Goal: Task Accomplishment & Management: Complete application form

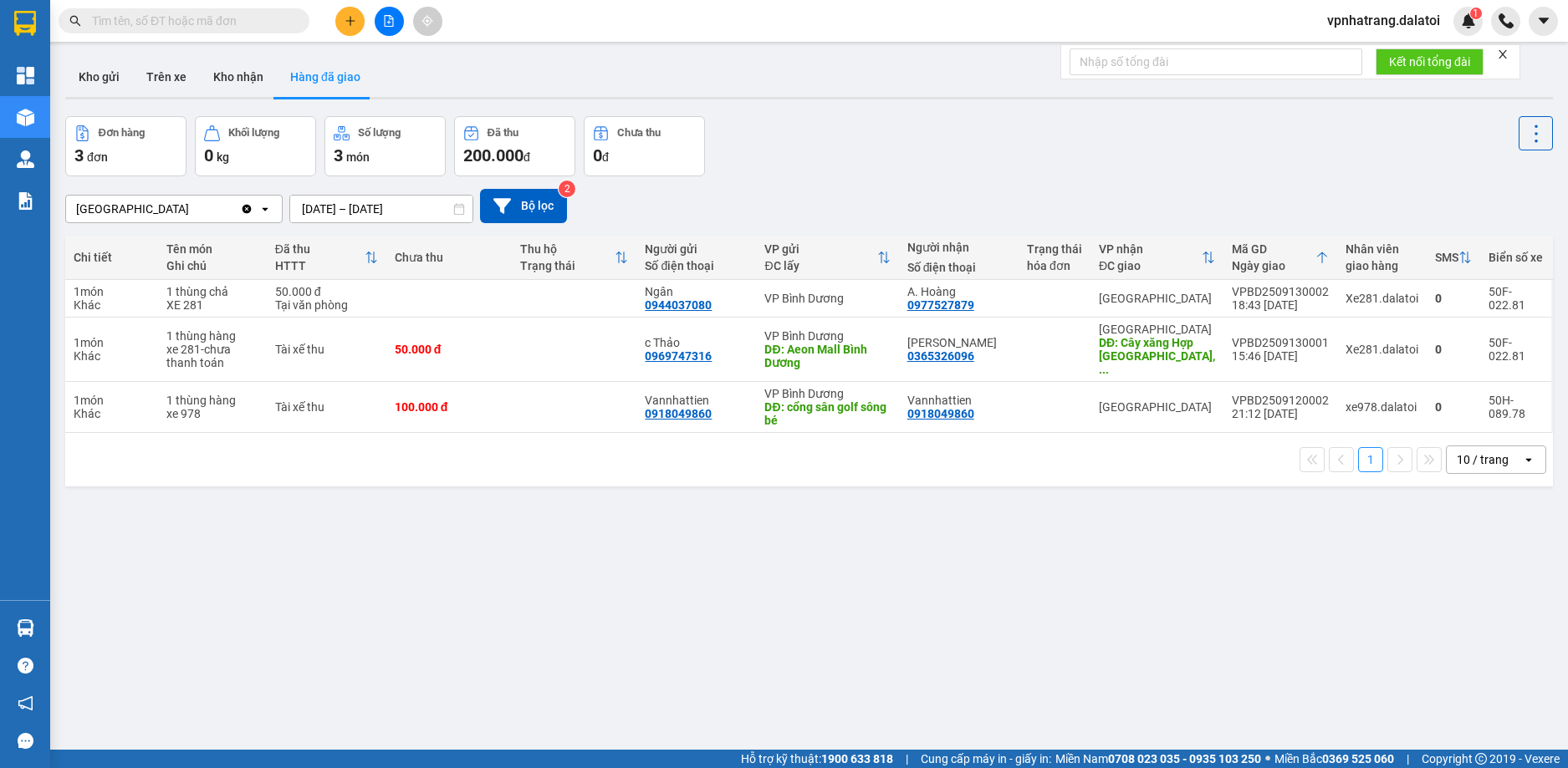
click at [1383, 20] on span "vpnhatrang.dalatoi" at bounding box center [1383, 20] width 139 height 21
click at [1380, 48] on span "Đăng xuất" at bounding box center [1390, 51] width 105 height 18
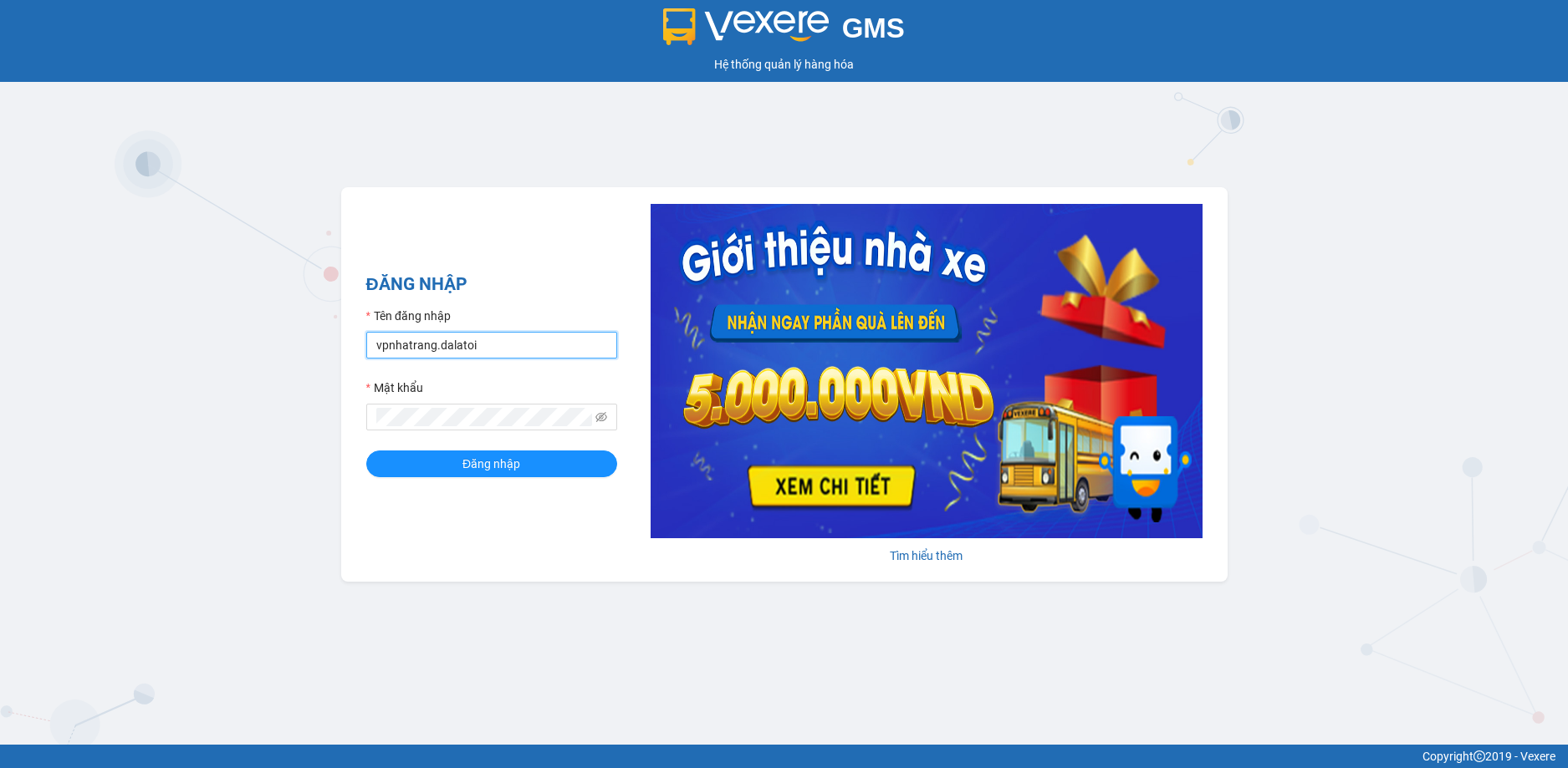
click at [506, 342] on input "vpnhatrang.dalatoi" at bounding box center [491, 345] width 251 height 27
type input "thao97.dalatoi"
click at [488, 468] on span "Đăng nhập" at bounding box center [491, 463] width 58 height 18
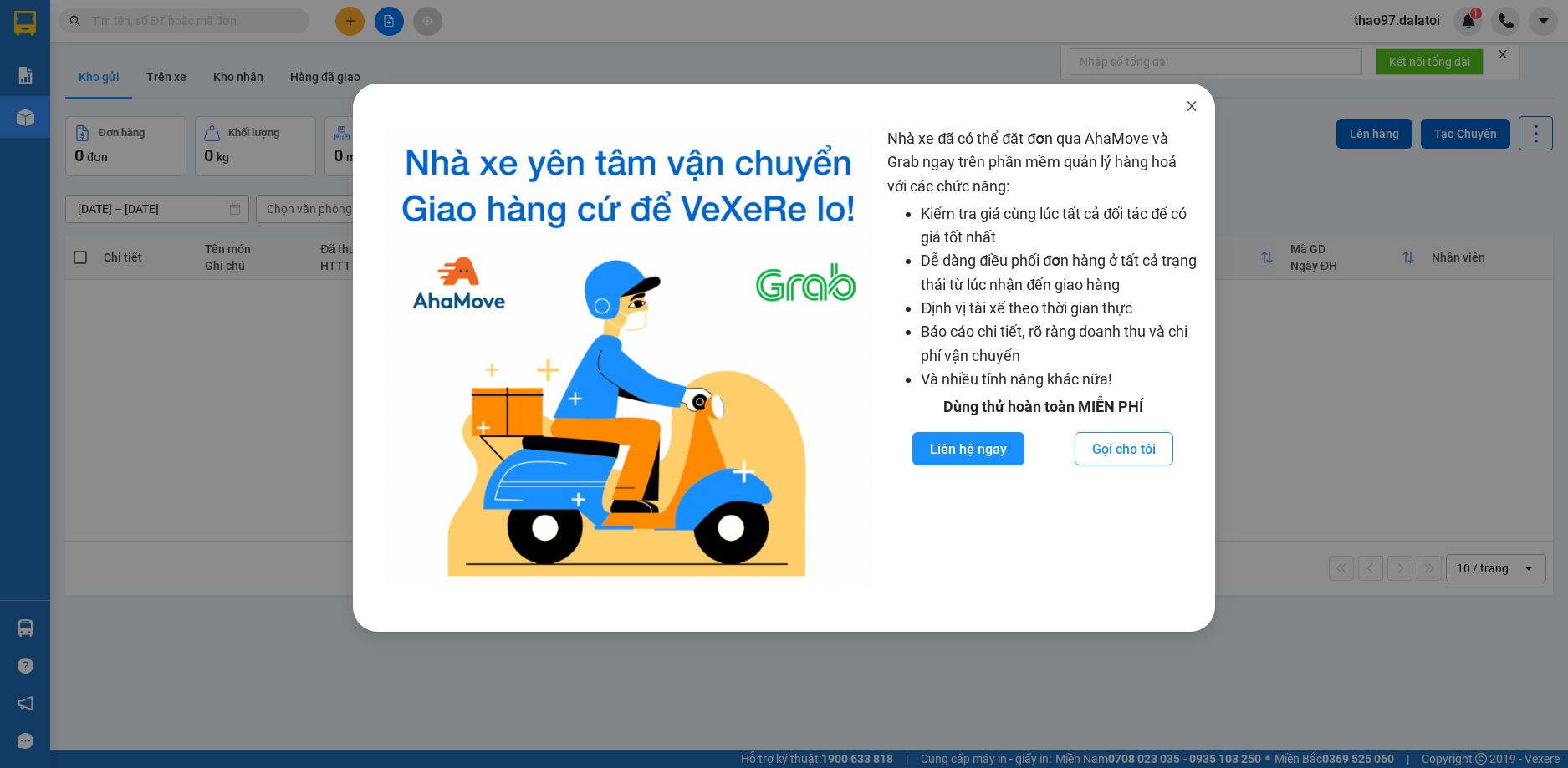
click at [1189, 104] on icon "close" at bounding box center [1192, 106] width 10 height 10
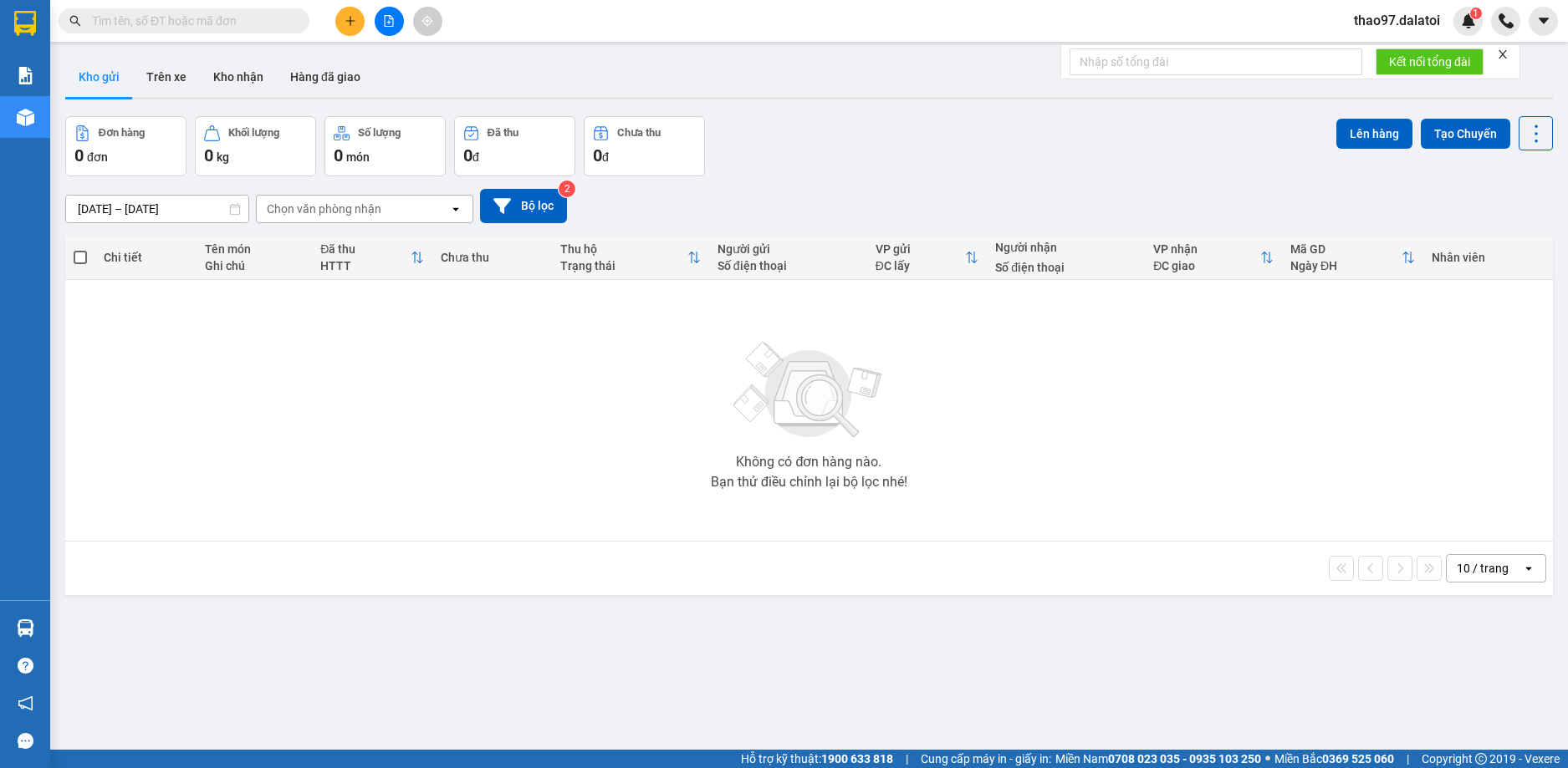
click at [349, 20] on icon "plus" at bounding box center [350, 21] width 12 height 12
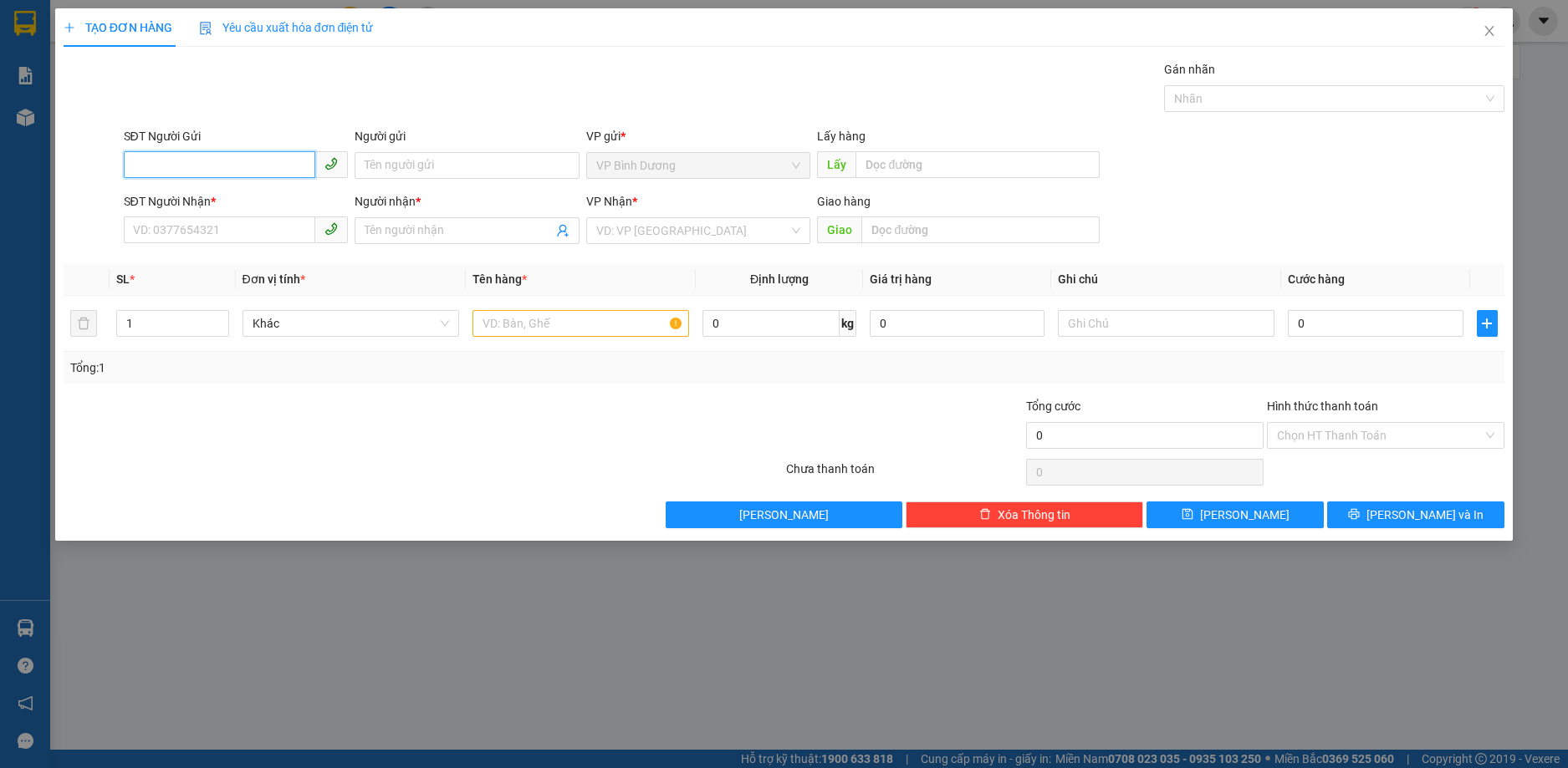
click at [246, 168] on input "SĐT Người Gửi" at bounding box center [220, 164] width 192 height 27
type input "0865386842"
click at [431, 172] on input "Người gửi" at bounding box center [466, 165] width 225 height 27
type input "c Hồng"
drag, startPoint x: 209, startPoint y: 159, endPoint x: 93, endPoint y: 166, distance: 116.2
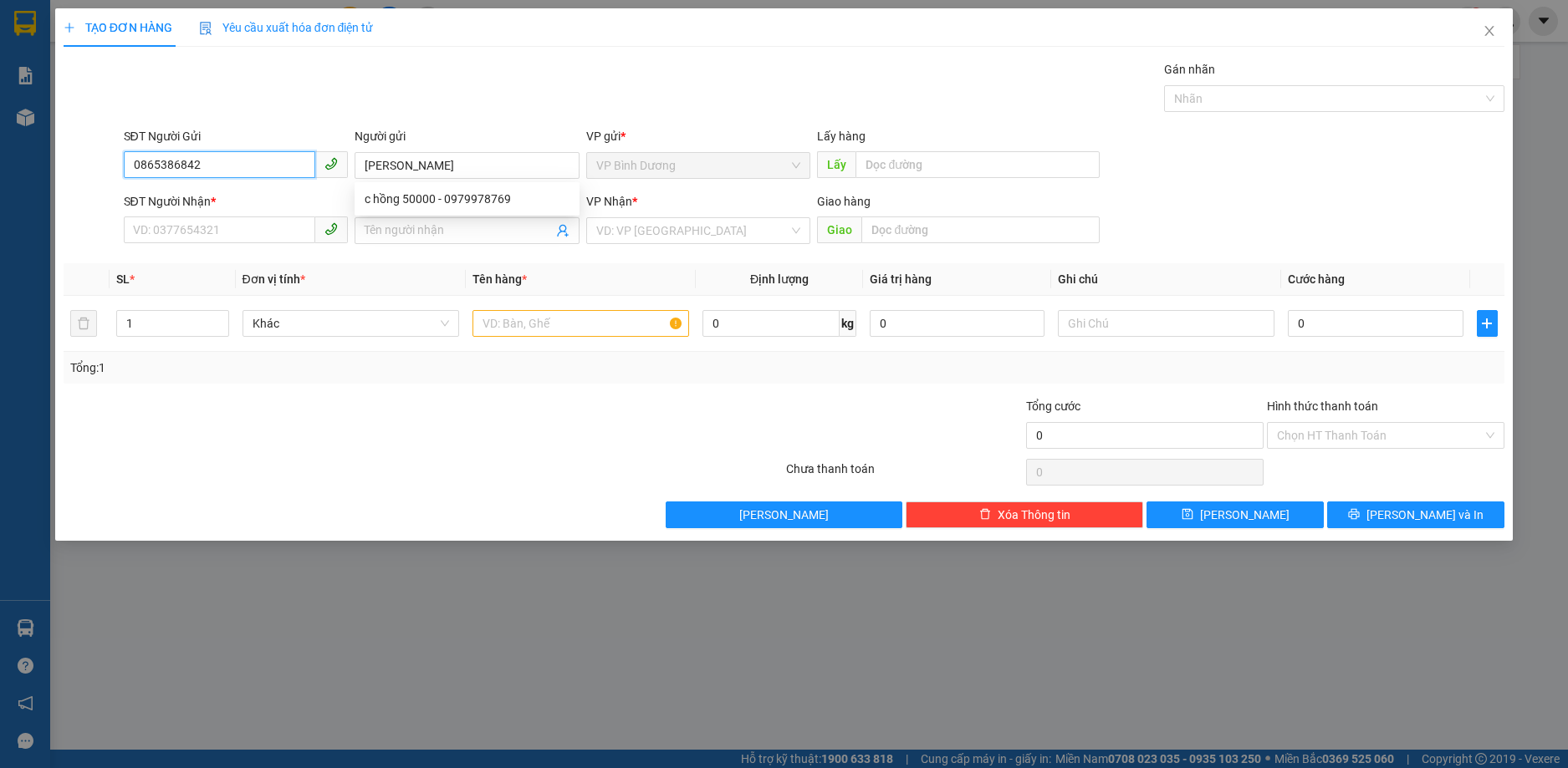
click at [93, 166] on div "SĐT Người Gửi 0865386842 0865386842 Người gửi c Hồng VP gửi * VP Bình Dương Lấy…" at bounding box center [784, 156] width 1445 height 59
click at [187, 239] on input "SĐT Người Nhận *" at bounding box center [220, 230] width 192 height 27
paste input "0865386842"
type input "0865386842"
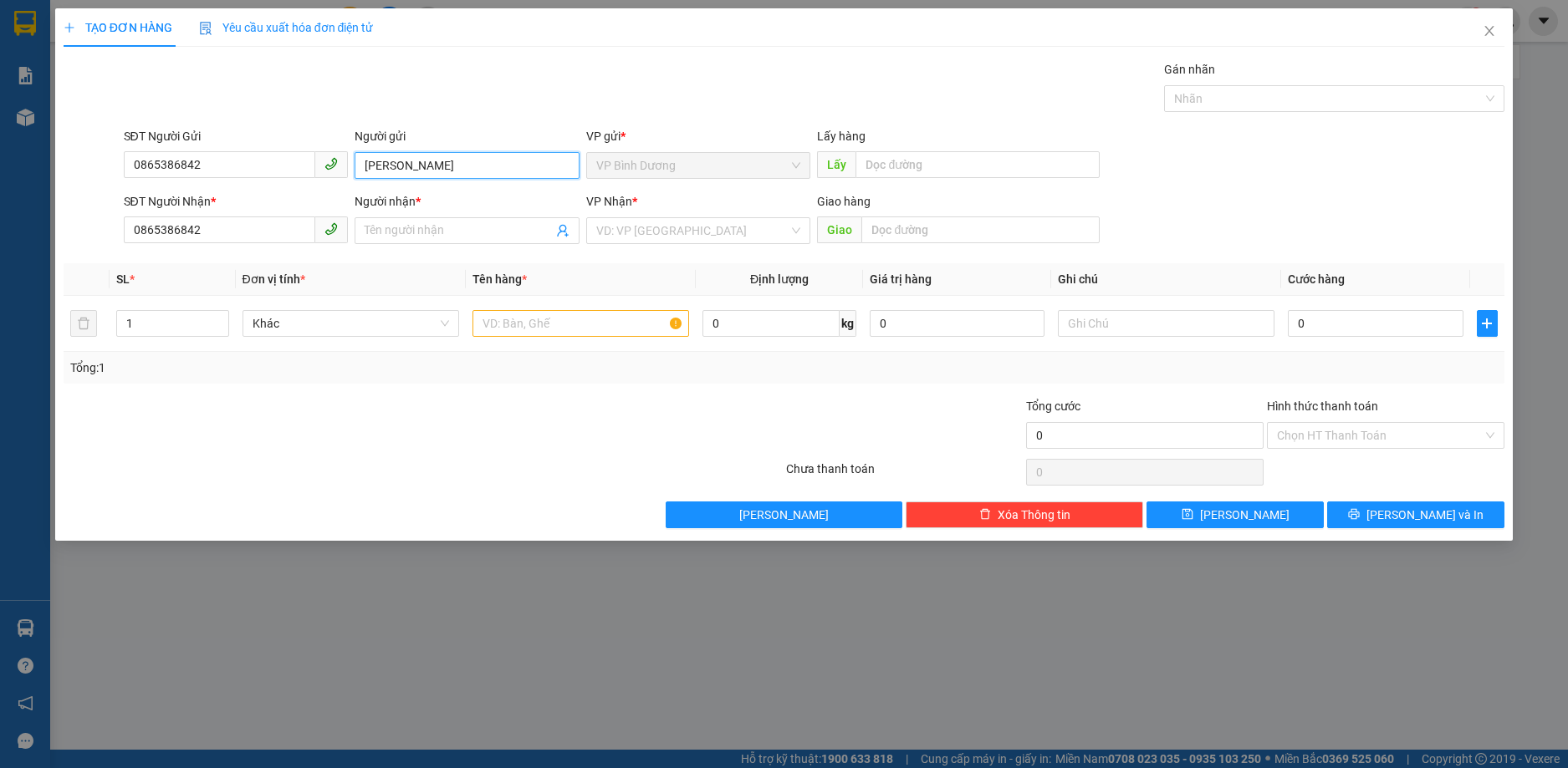
drag, startPoint x: 425, startPoint y: 163, endPoint x: 360, endPoint y: 166, distance: 65.1
click at [360, 166] on input "c Hồng" at bounding box center [466, 165] width 225 height 27
click at [404, 225] on input "Người nhận *" at bounding box center [459, 230] width 188 height 18
paste input "c Hồng"
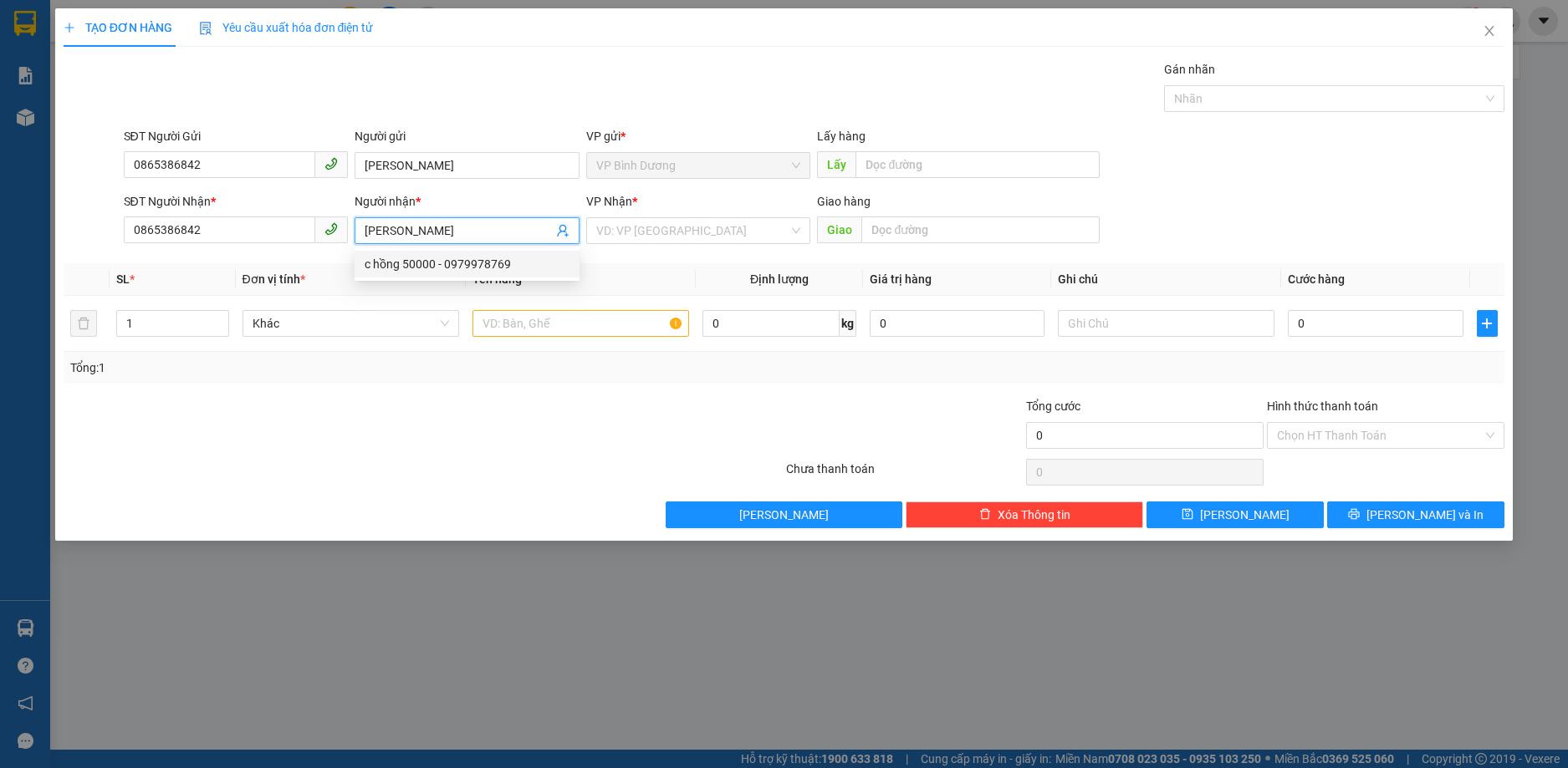
type input "c Hồng"
click at [636, 254] on div "Transit Pickup Surcharge Ids Transit Deliver Surcharge Ids Transit Deliver Surc…" at bounding box center [784, 294] width 1441 height 468
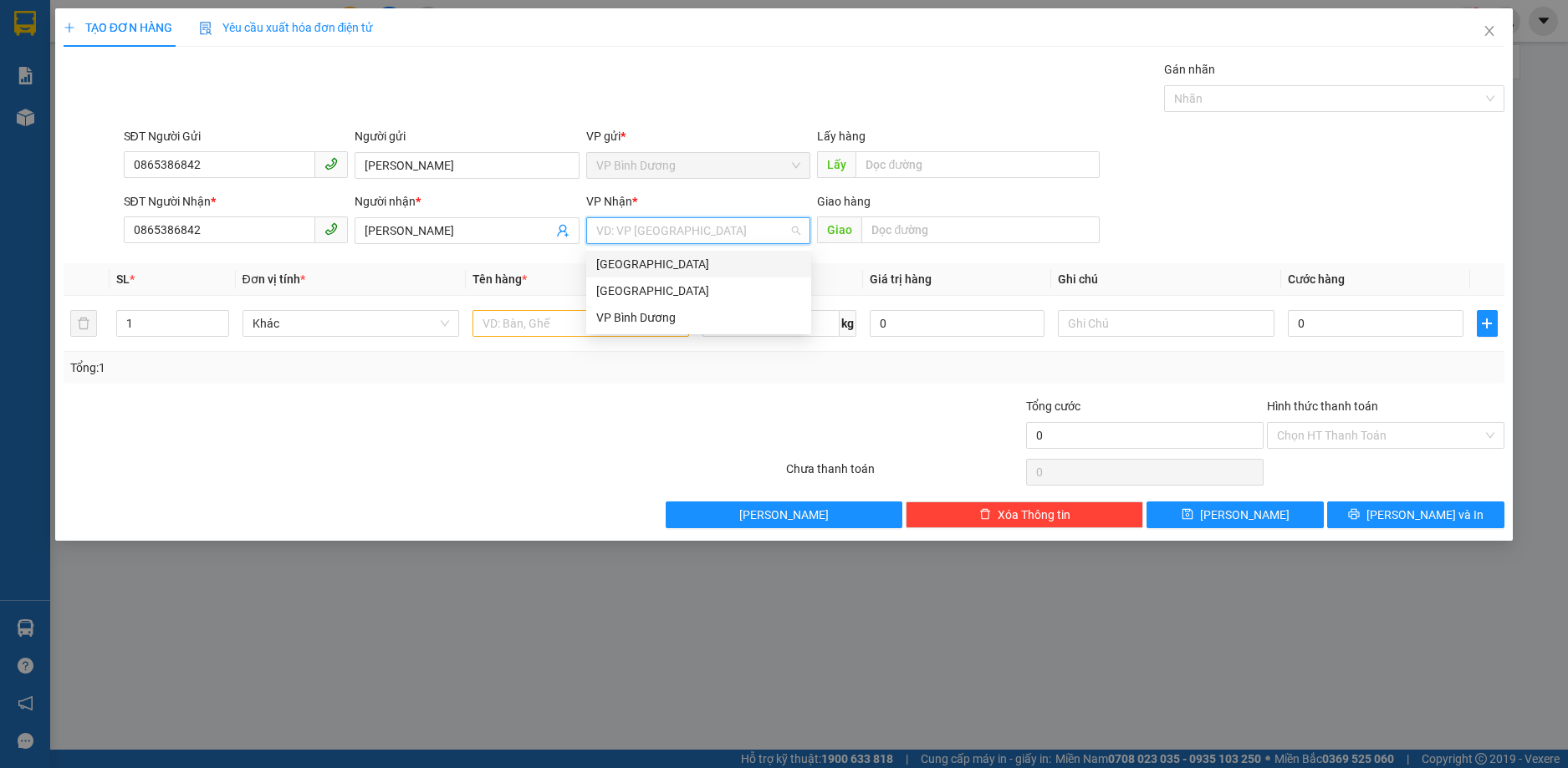
click at [683, 231] on input "search" at bounding box center [693, 231] width 193 height 25
click at [636, 290] on div "[GEOGRAPHIC_DATA]" at bounding box center [698, 290] width 205 height 18
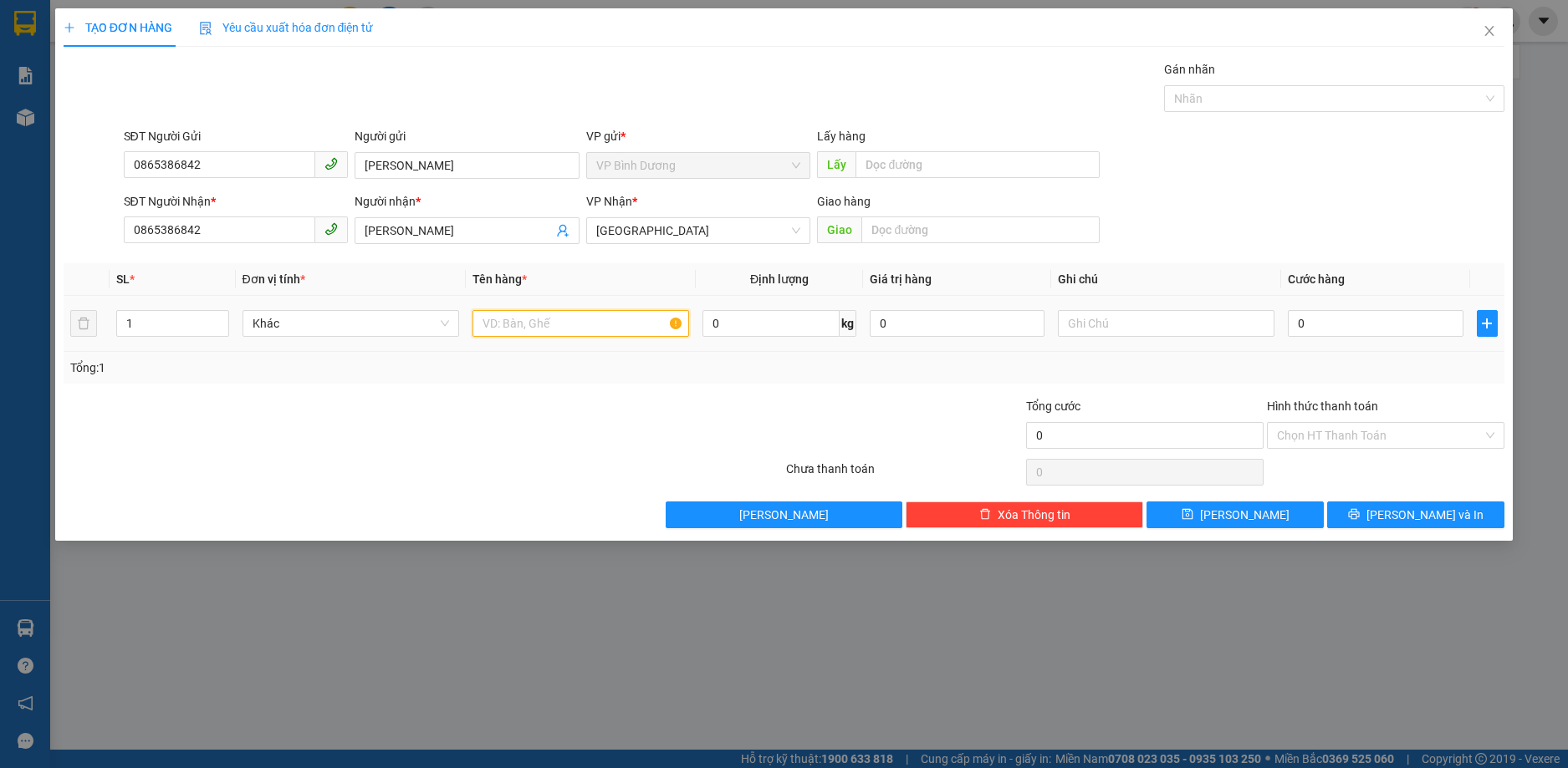
click at [529, 324] on input "text" at bounding box center [580, 324] width 217 height 27
type input "1 hộp hàng"
click at [1115, 330] on input "text" at bounding box center [1166, 324] width 217 height 27
click at [1125, 328] on input "text" at bounding box center [1166, 324] width 217 height 27
type input "xe 197"
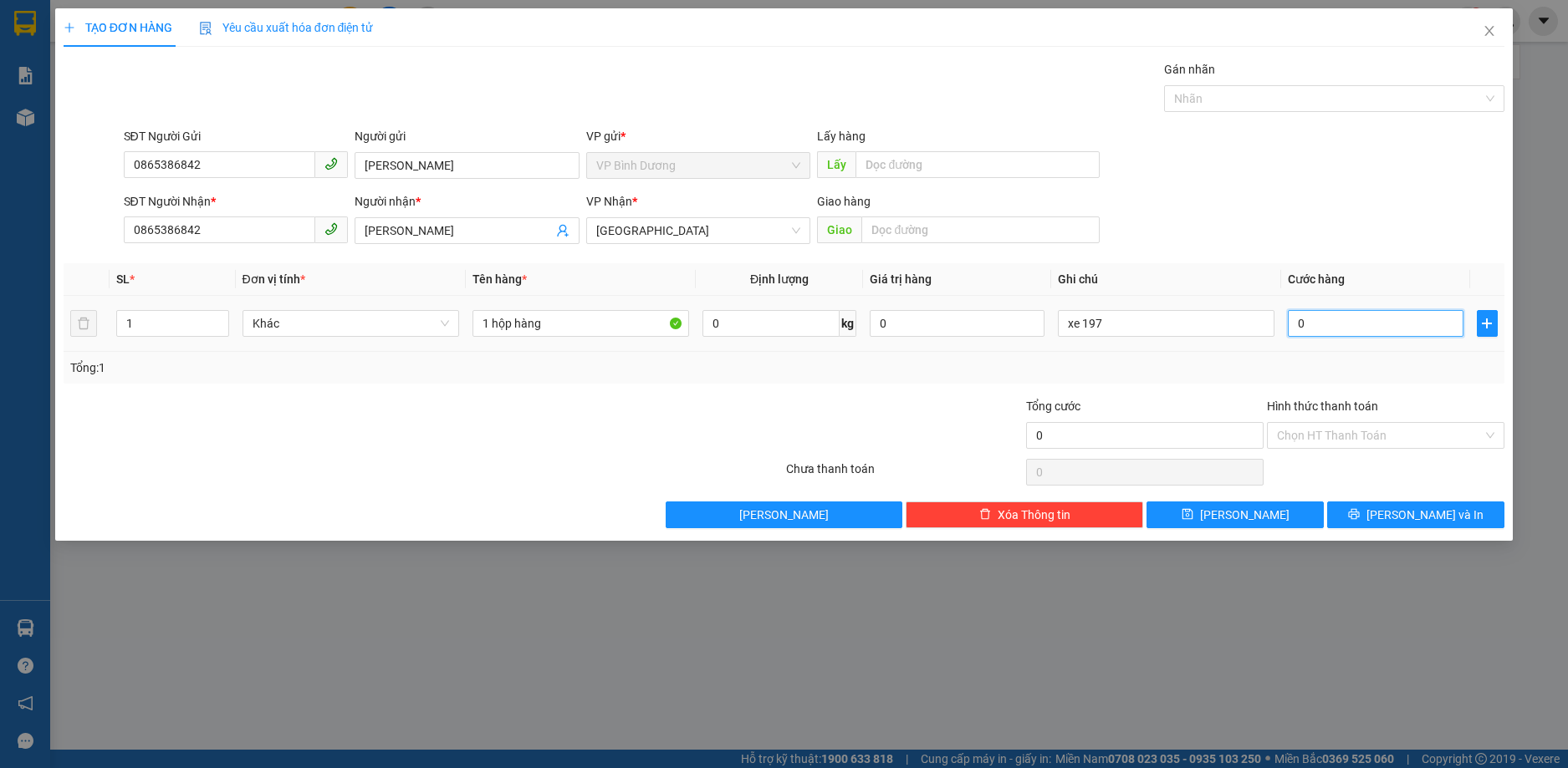
drag, startPoint x: 1335, startPoint y: 324, endPoint x: 1309, endPoint y: 330, distance: 26.7
click at [1334, 324] on input "0" at bounding box center [1375, 324] width 175 height 27
type input "3"
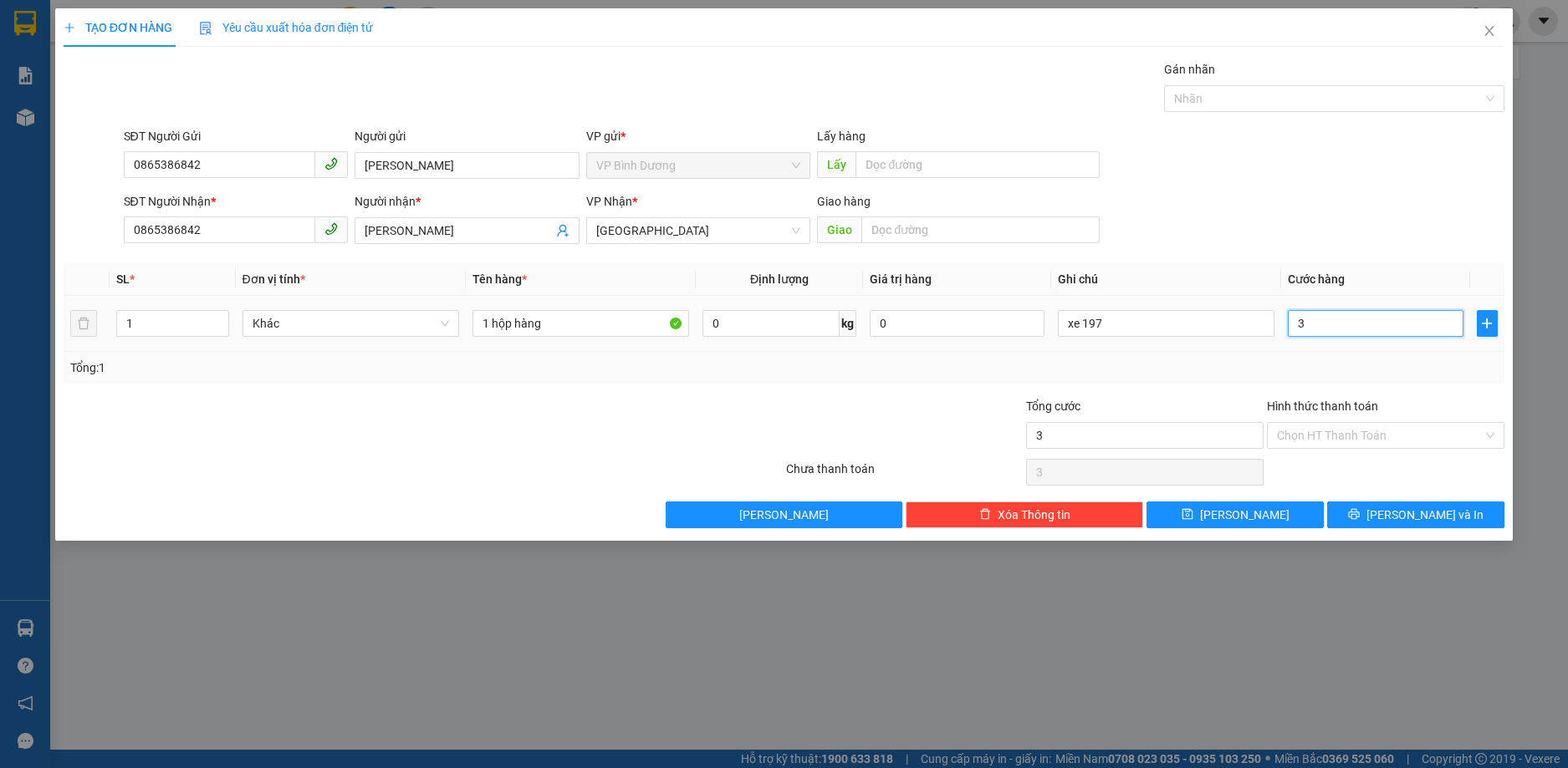
type input "30"
type input "300"
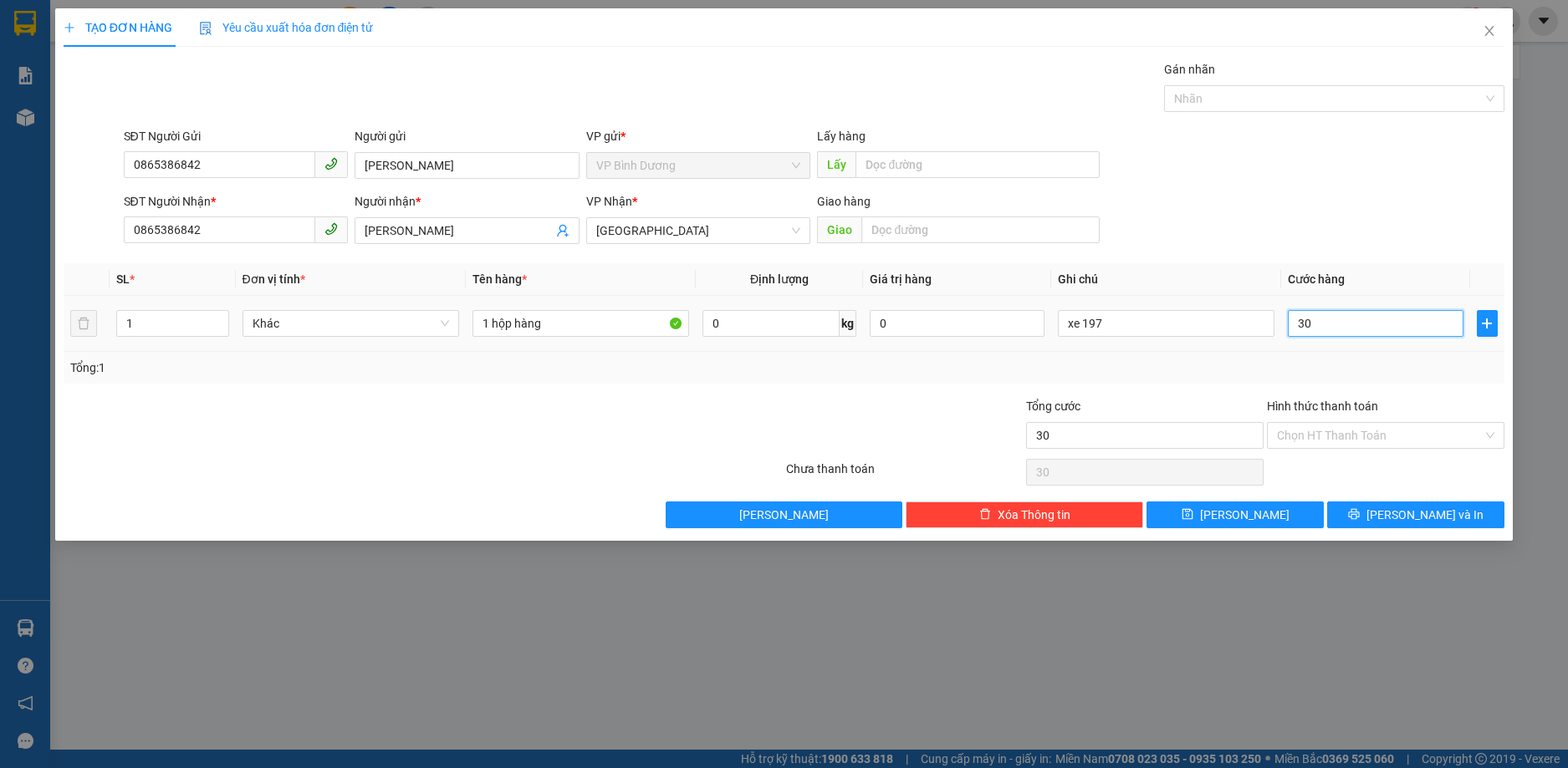
type input "300"
type input "3.000"
type input "30.000"
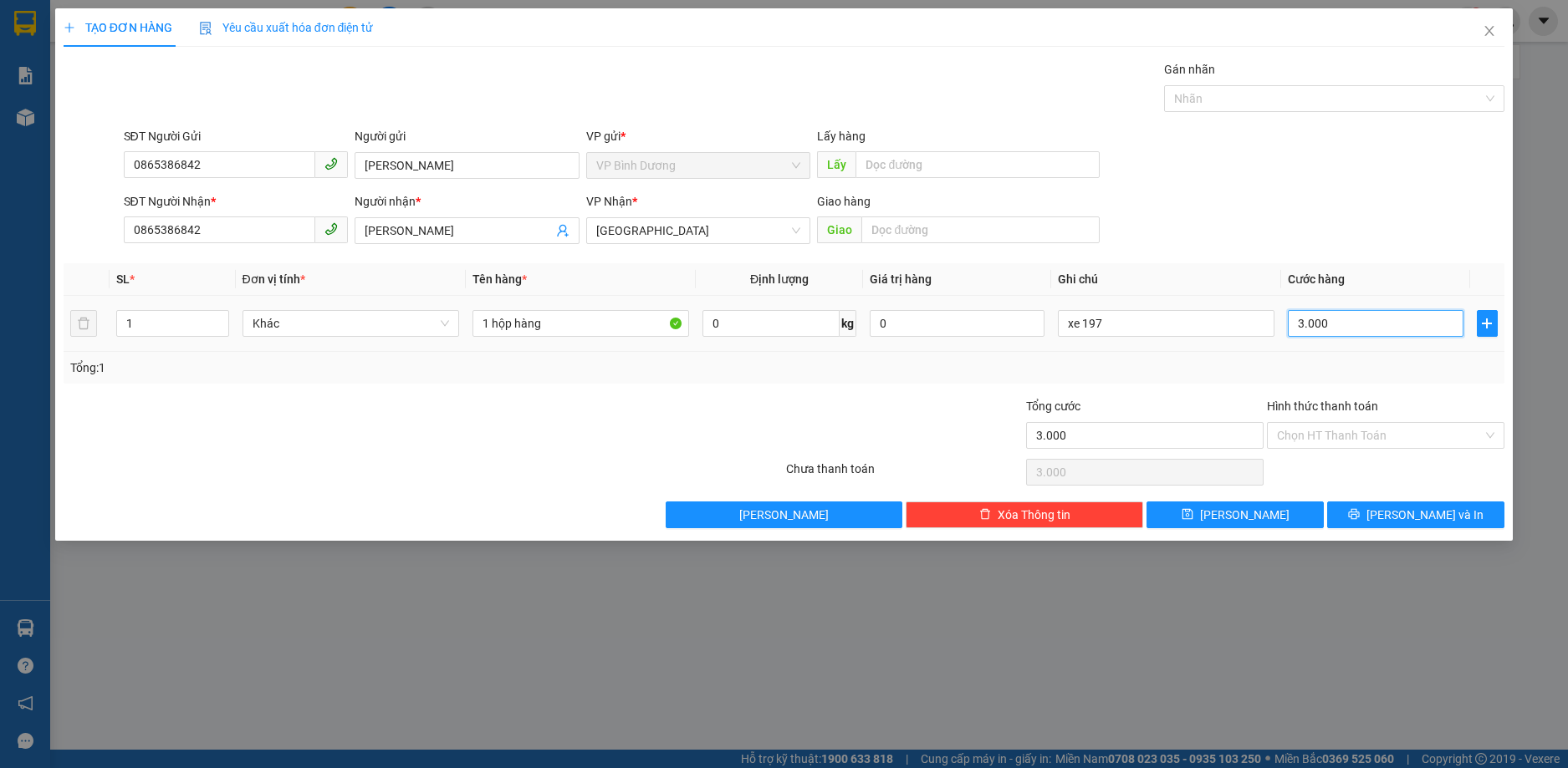
type input "30.000"
click at [1350, 438] on input "Hình thức thanh toán" at bounding box center [1379, 435] width 206 height 25
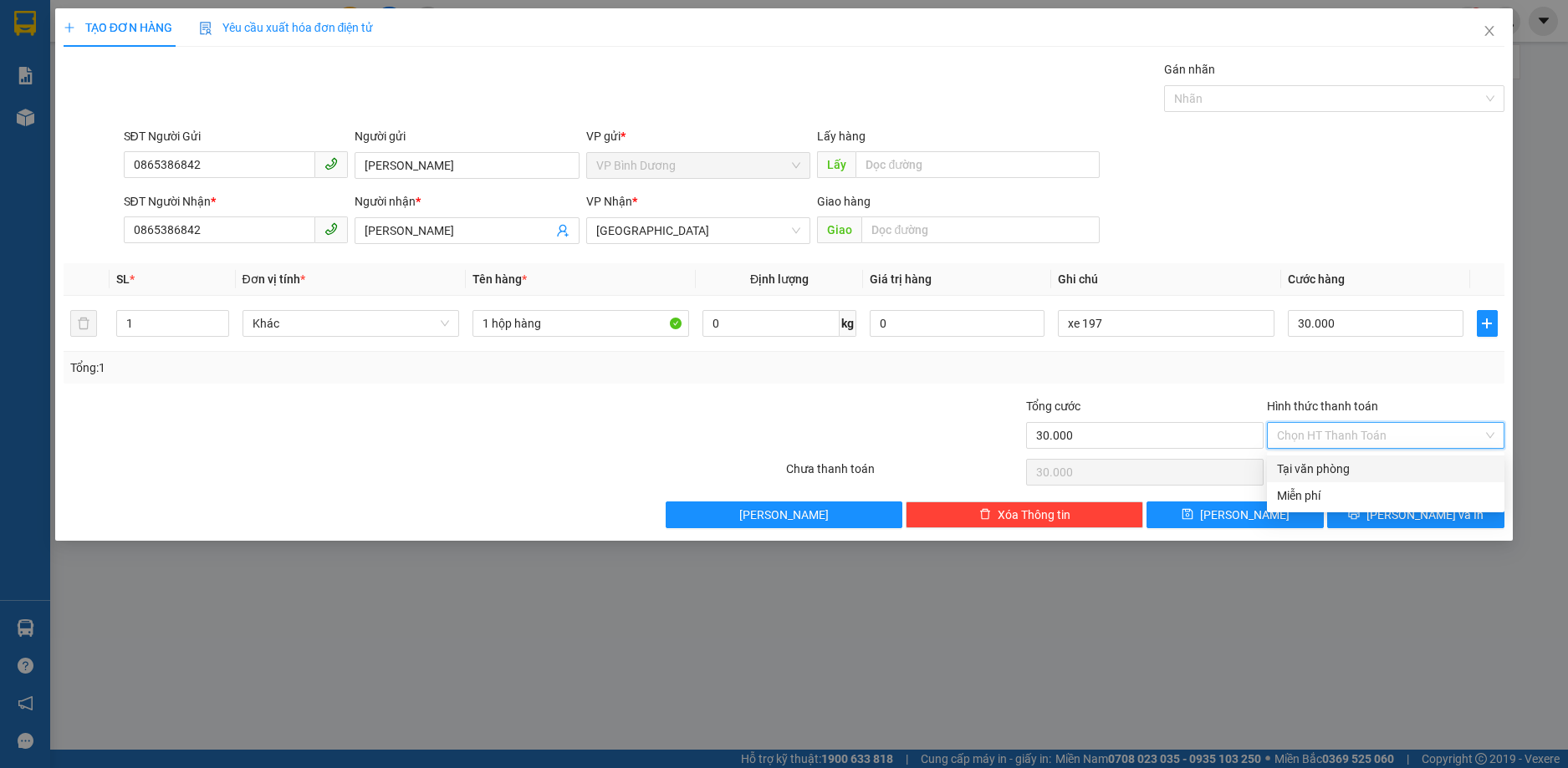
click at [1328, 466] on div "Tại văn phòng" at bounding box center [1385, 468] width 218 height 18
type input "0"
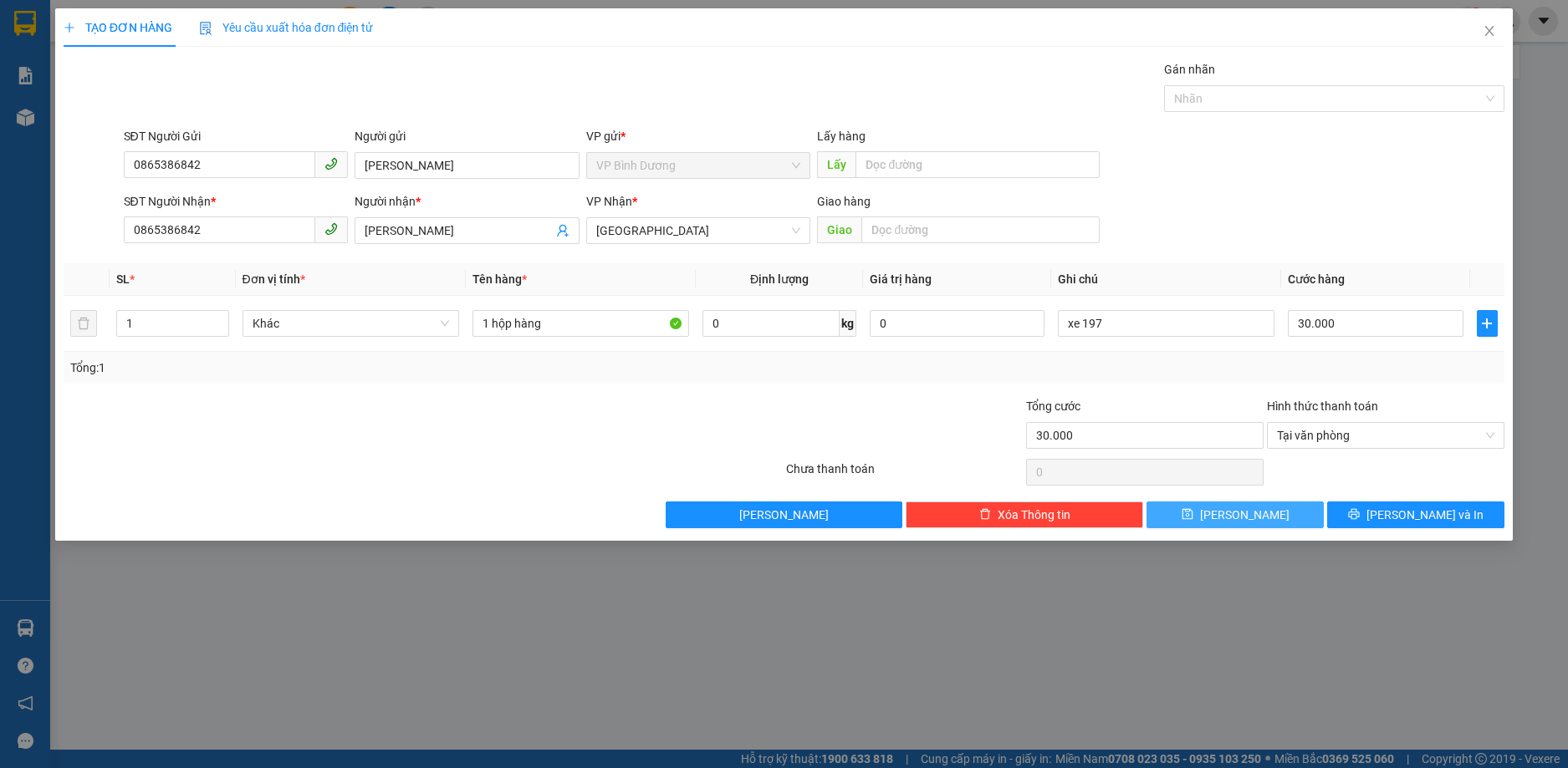
click at [1271, 514] on button "Lưu" at bounding box center [1234, 516] width 177 height 27
type input "0"
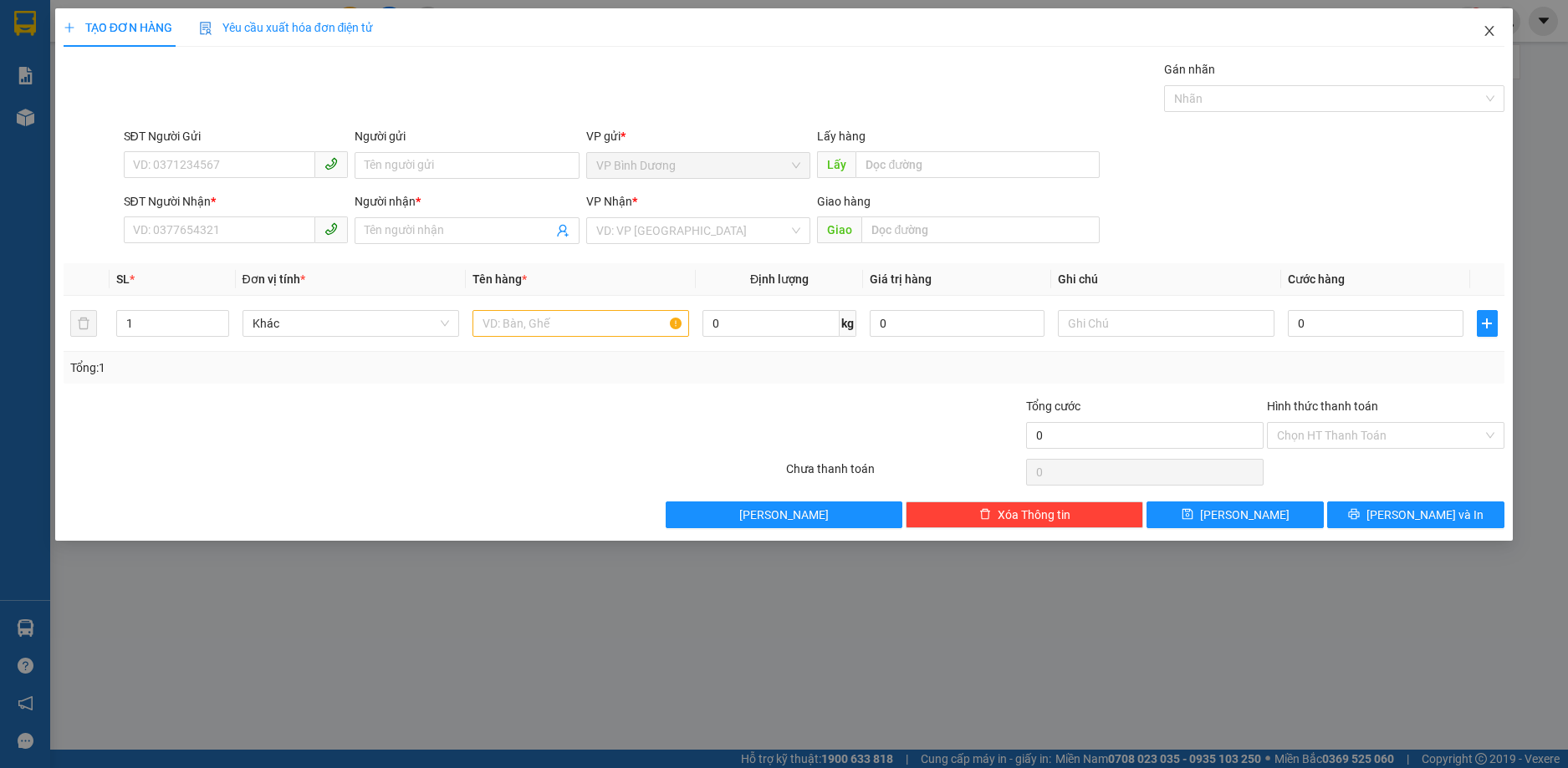
click at [1489, 28] on icon "close" at bounding box center [1490, 31] width 14 height 14
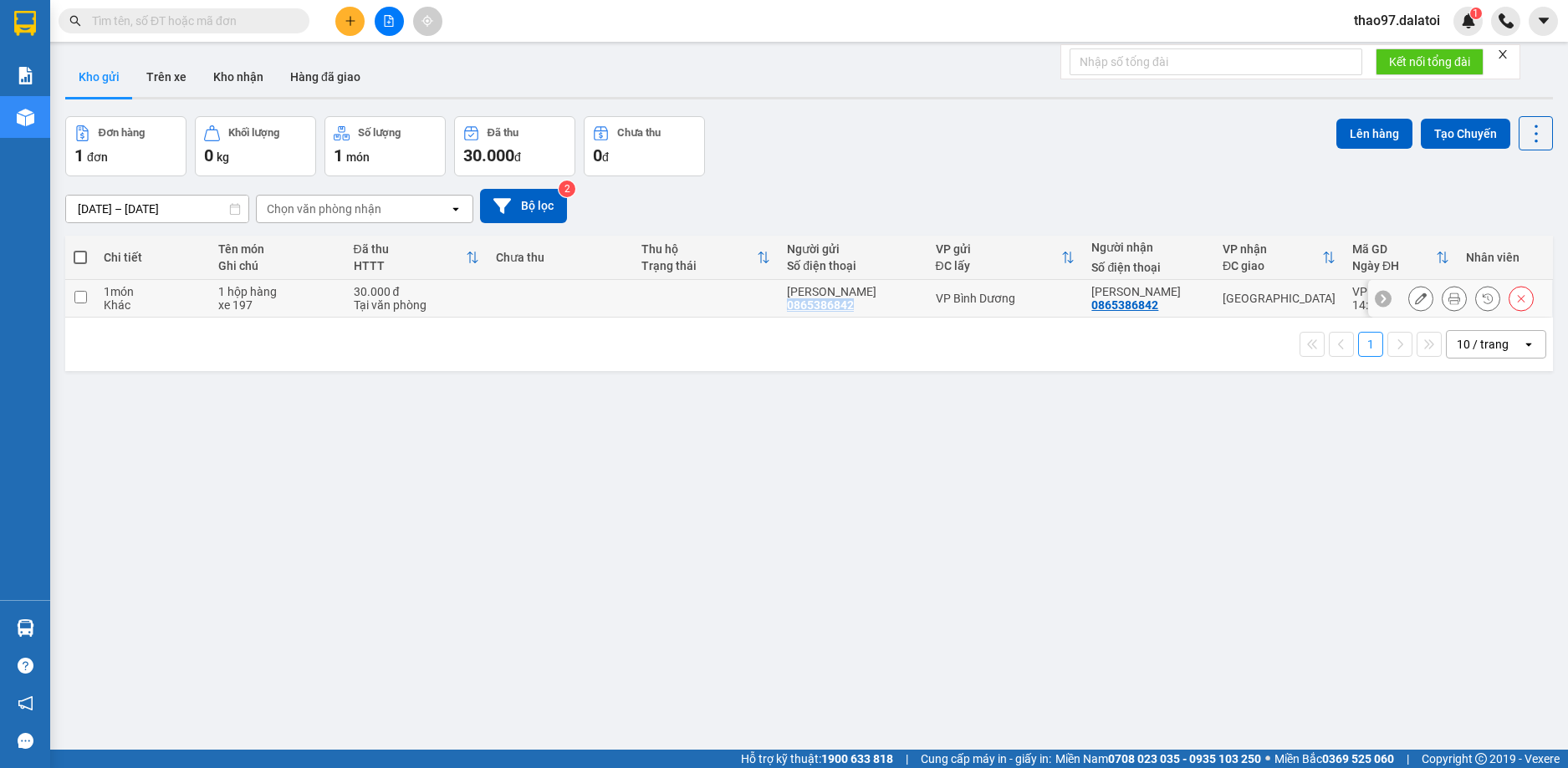
drag, startPoint x: 861, startPoint y: 307, endPoint x: 796, endPoint y: 309, distance: 65.0
click at [796, 309] on div "c Hồng 0865386842" at bounding box center [852, 299] width 132 height 27
checkbox input "true"
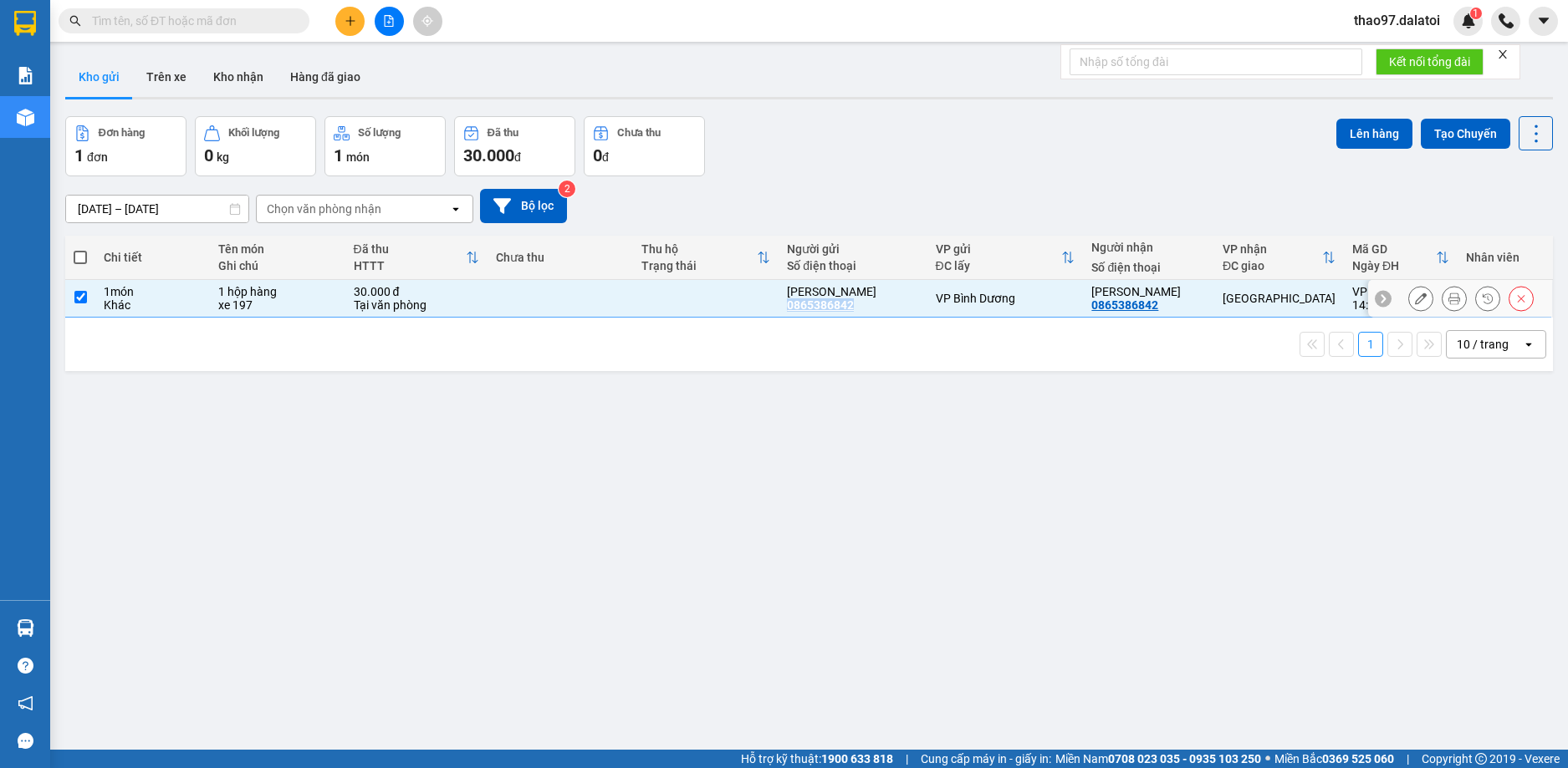
copy div "0865386842"
click at [1372, 138] on button "Lên hàng" at bounding box center [1374, 133] width 76 height 30
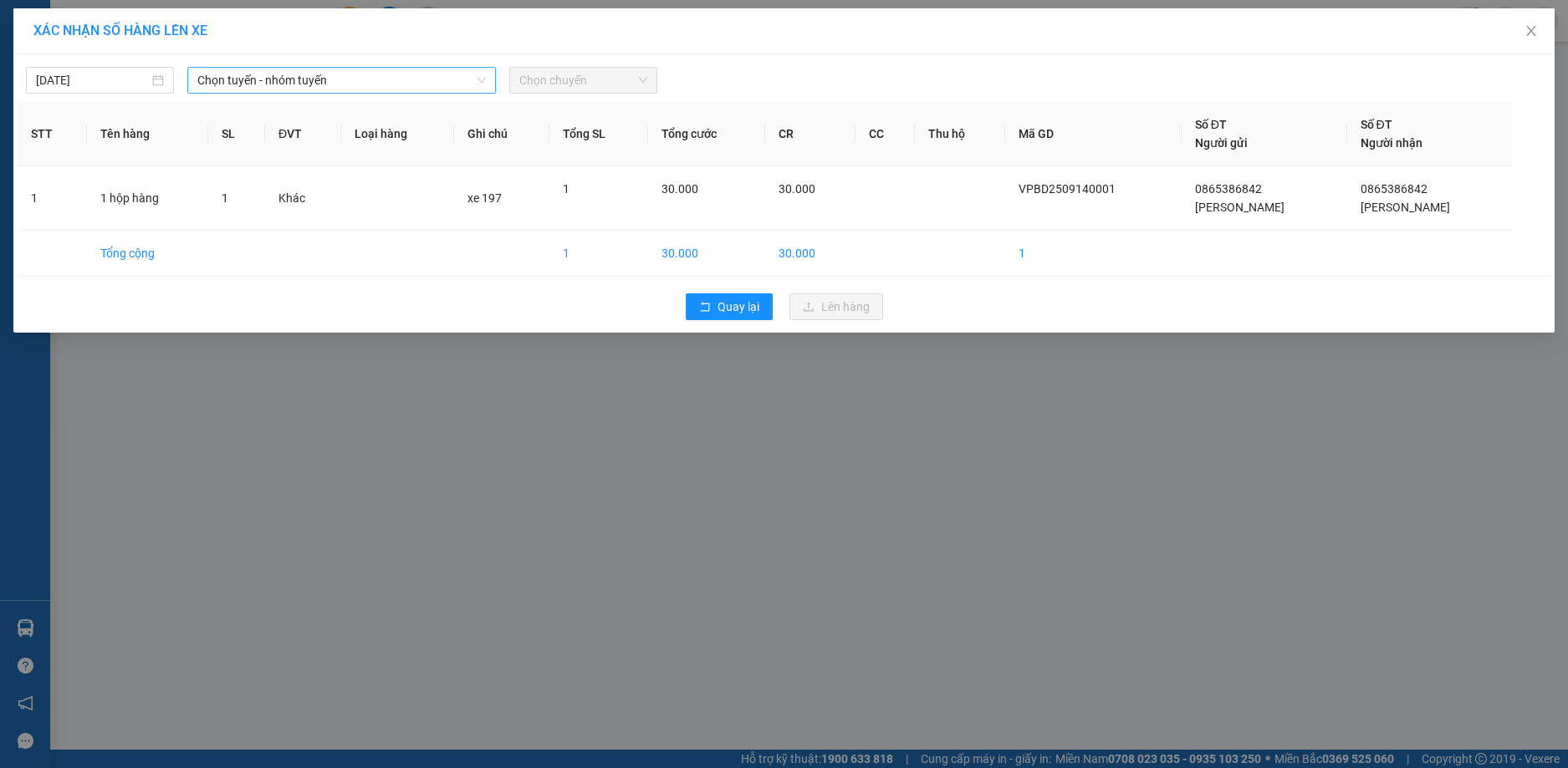
click at [342, 82] on span "Chọn tuyến - nhóm tuyến" at bounding box center [341, 80] width 288 height 25
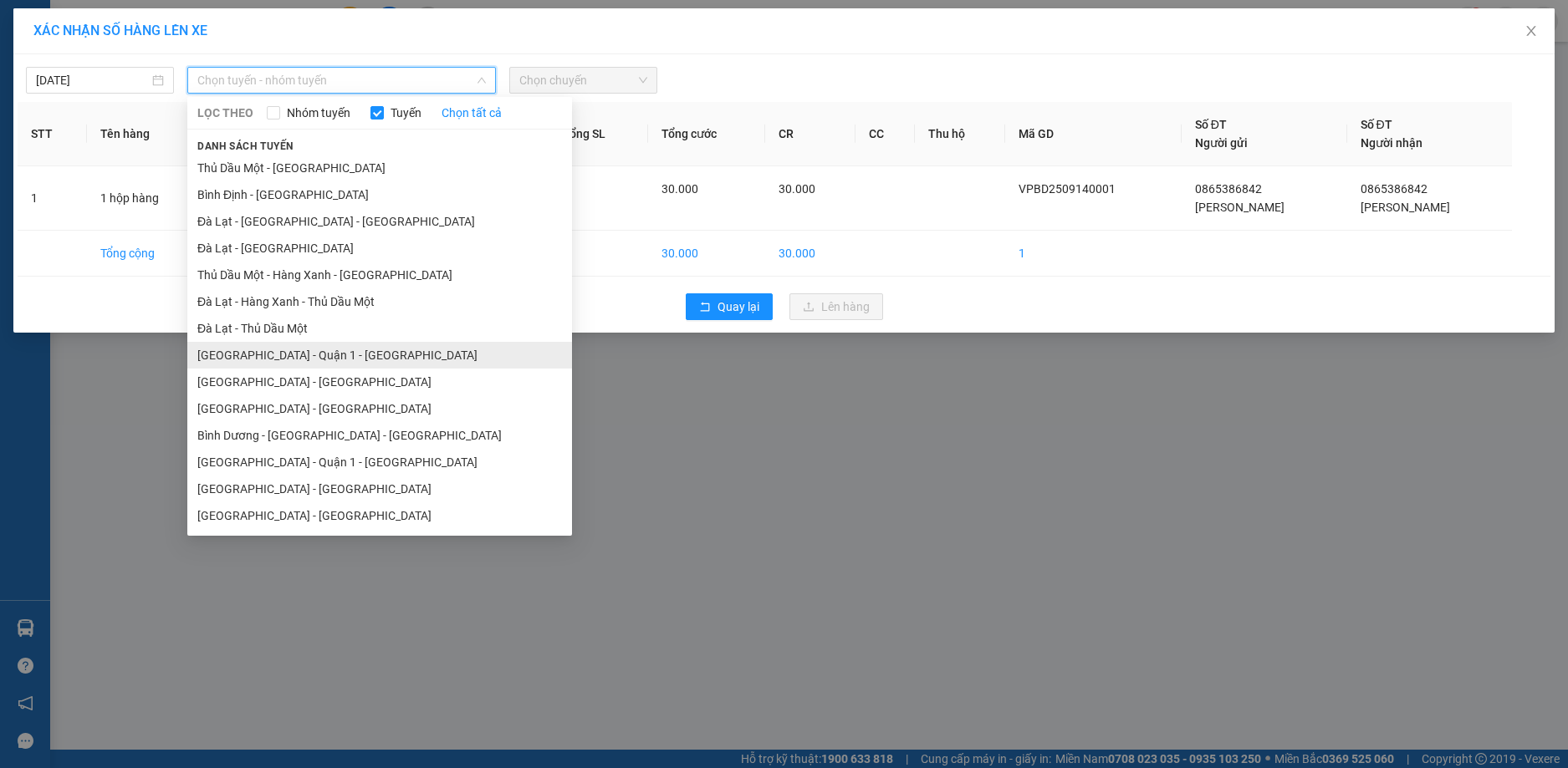
click at [311, 351] on li "Bình Dương - Quận 1 - Nha Trang" at bounding box center [380, 356] width 385 height 27
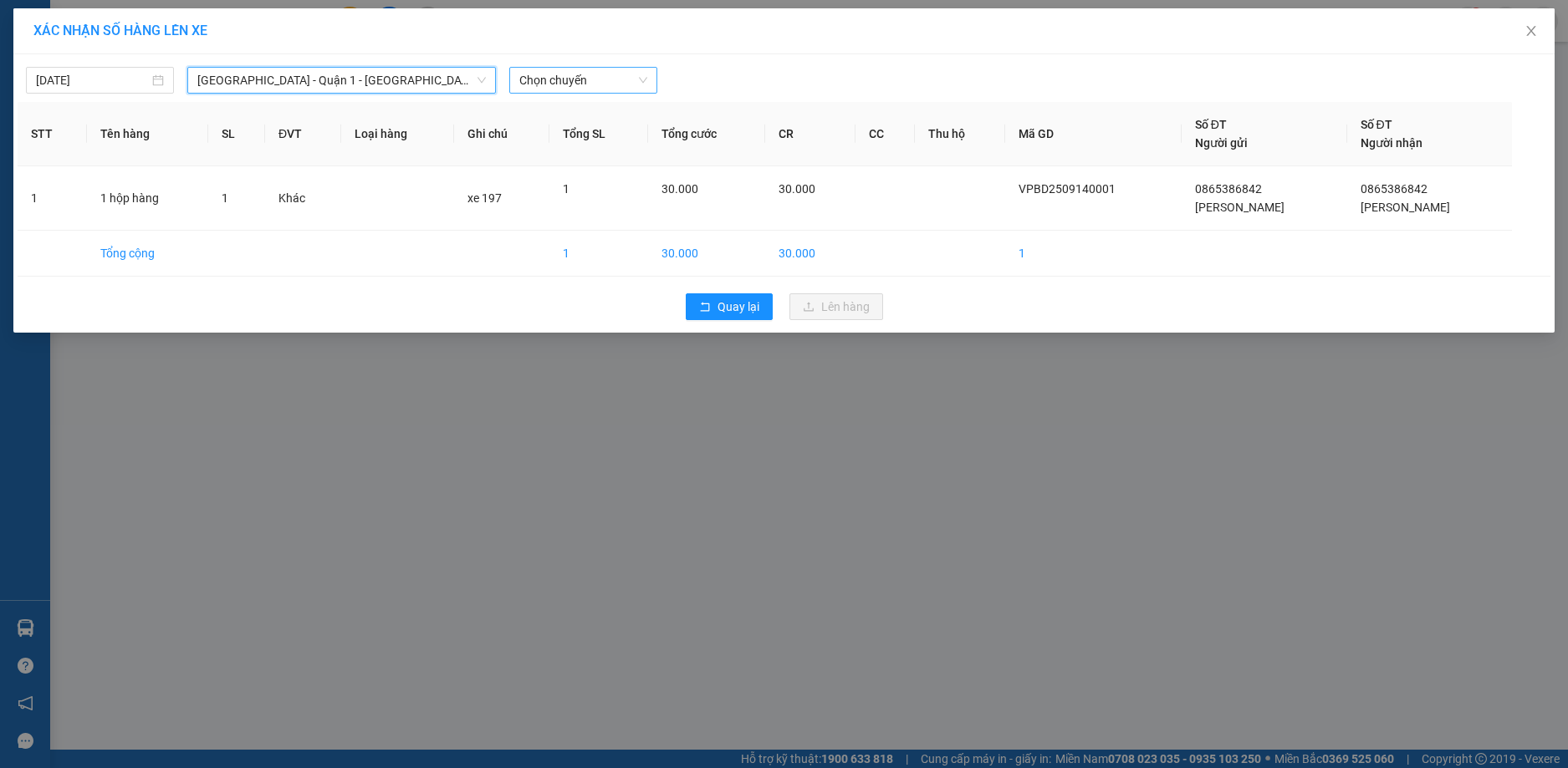
click at [565, 77] on span "Chọn chuyến" at bounding box center [583, 80] width 128 height 25
click at [583, 138] on div "22:30 - 50H-361.97" at bounding box center [584, 140] width 131 height 18
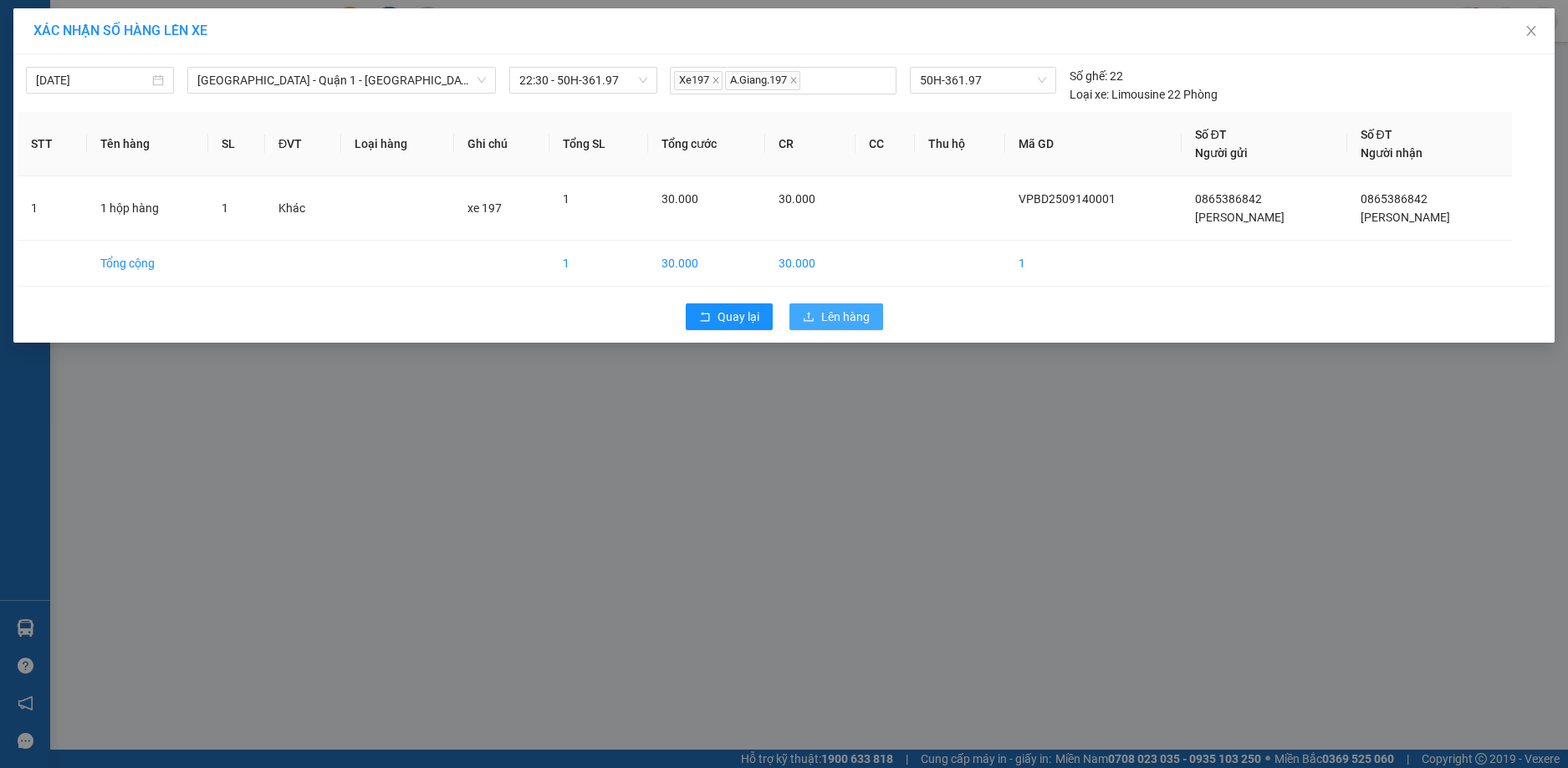
click at [811, 311] on icon "upload" at bounding box center [809, 317] width 12 height 12
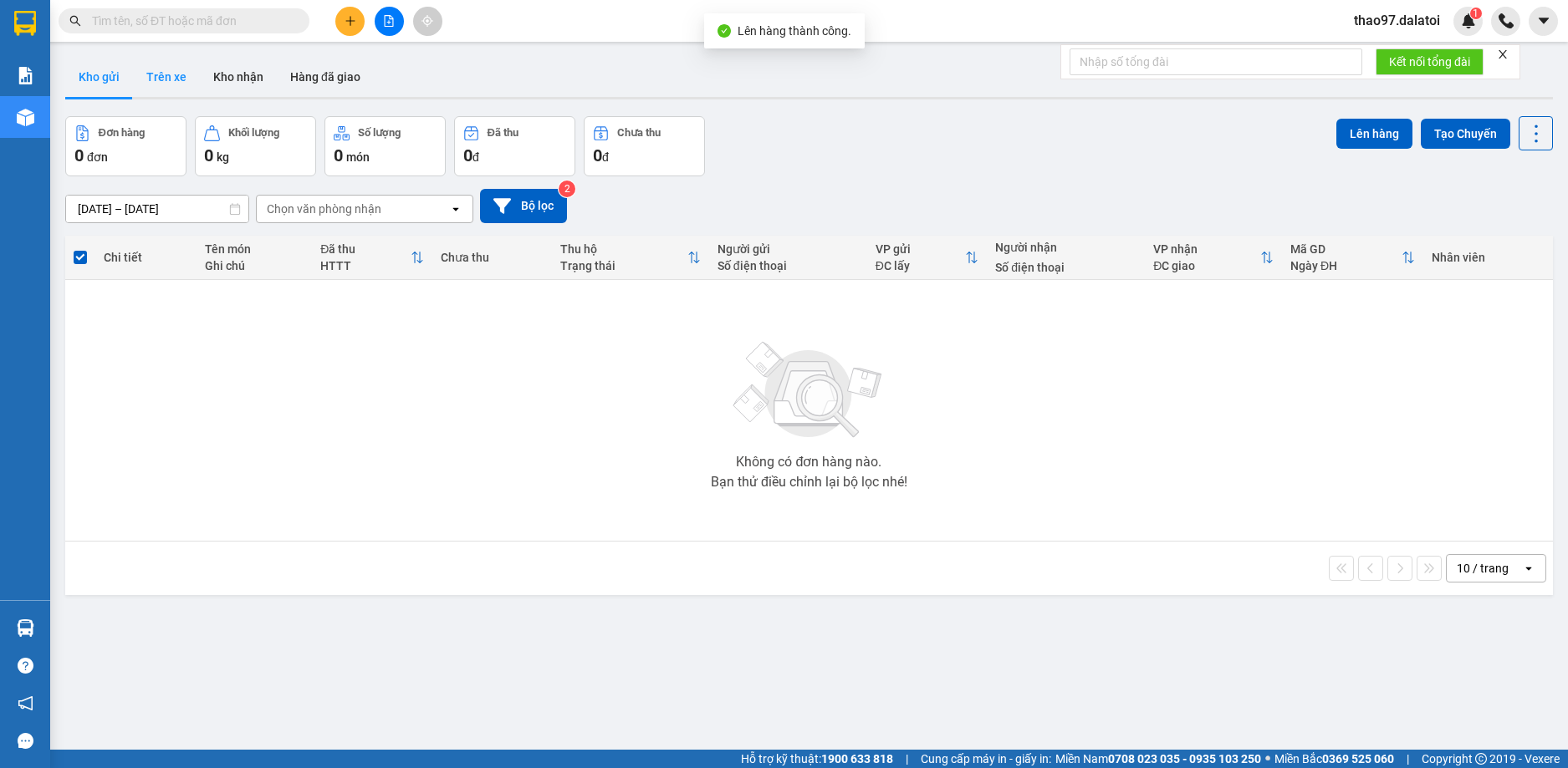
click at [143, 66] on button "Trên xe" at bounding box center [165, 76] width 67 height 40
